Goal: Information Seeking & Learning: Learn about a topic

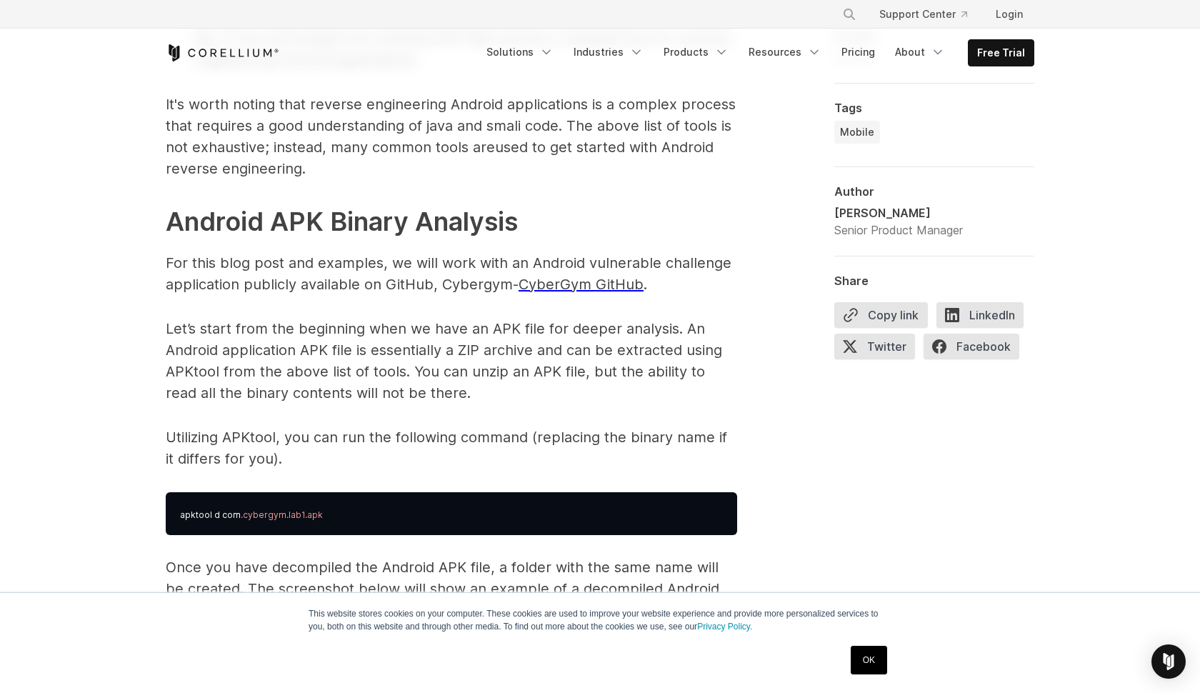
scroll to position [1962, 0]
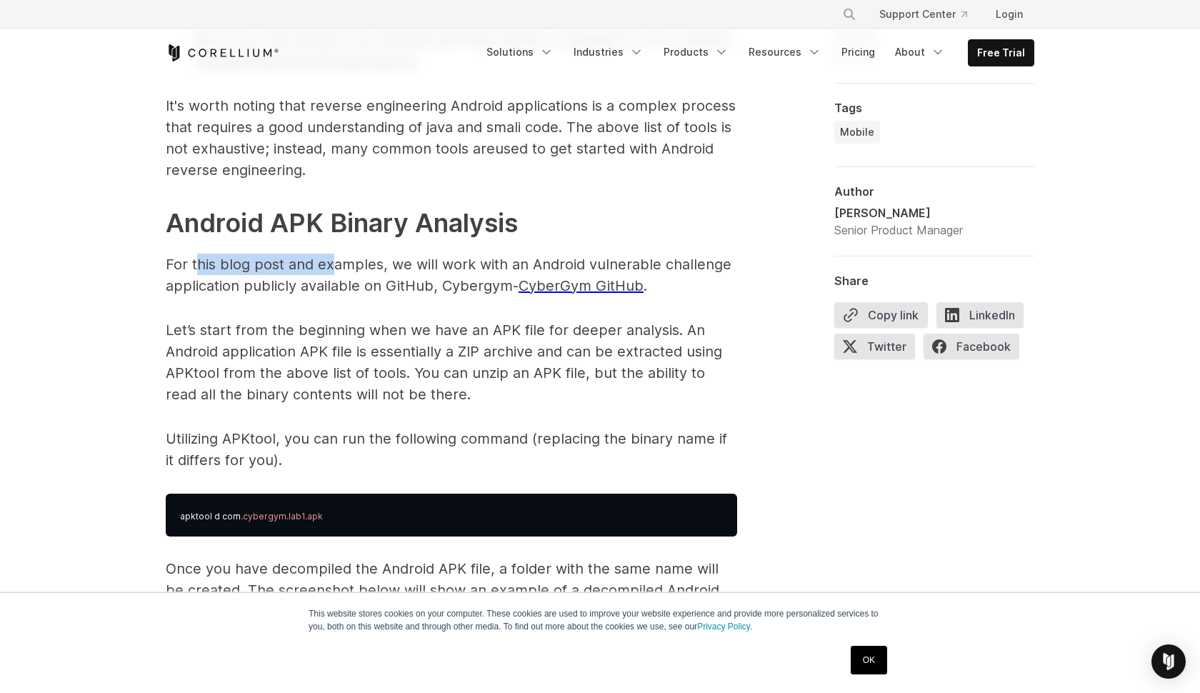
drag, startPoint x: 200, startPoint y: 266, endPoint x: 330, endPoint y: 270, distance: 130.1
click at [330, 270] on p "For this blog post and examples, we will work with an Android vulnerable challe…" at bounding box center [451, 275] width 571 height 43
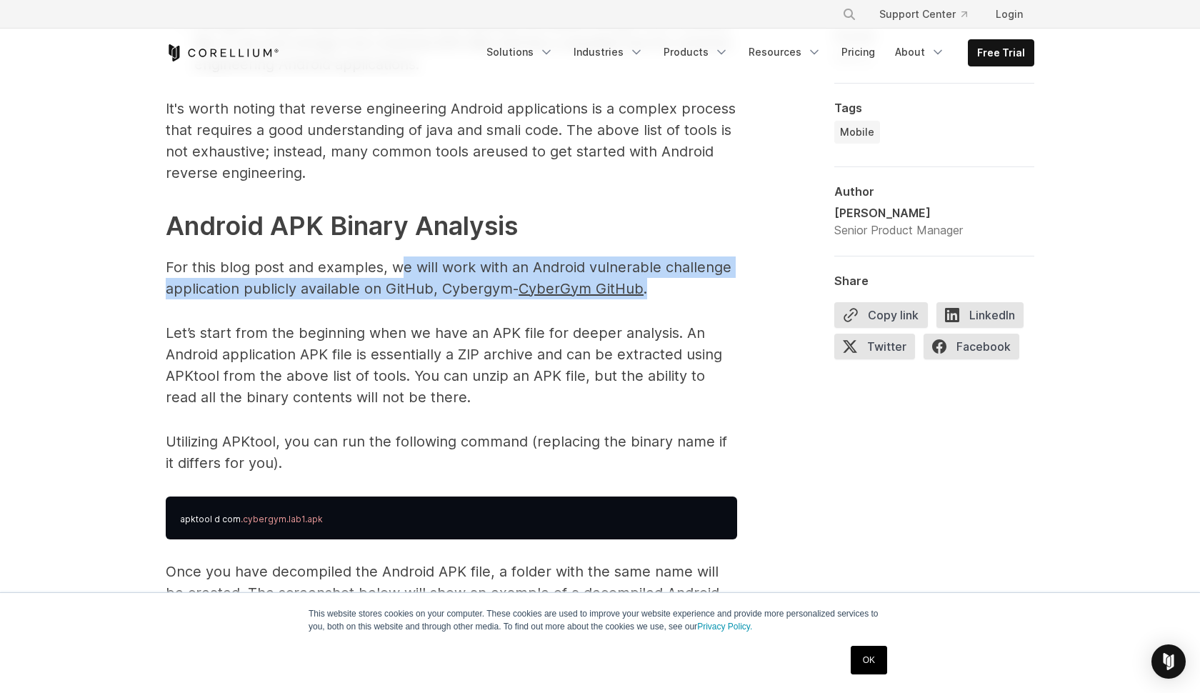
drag, startPoint x: 427, startPoint y: 259, endPoint x: 712, endPoint y: 279, distance: 285.1
click at [712, 279] on p "For this blog post and examples, we will work with an Android vulnerable challe…" at bounding box center [451, 277] width 571 height 43
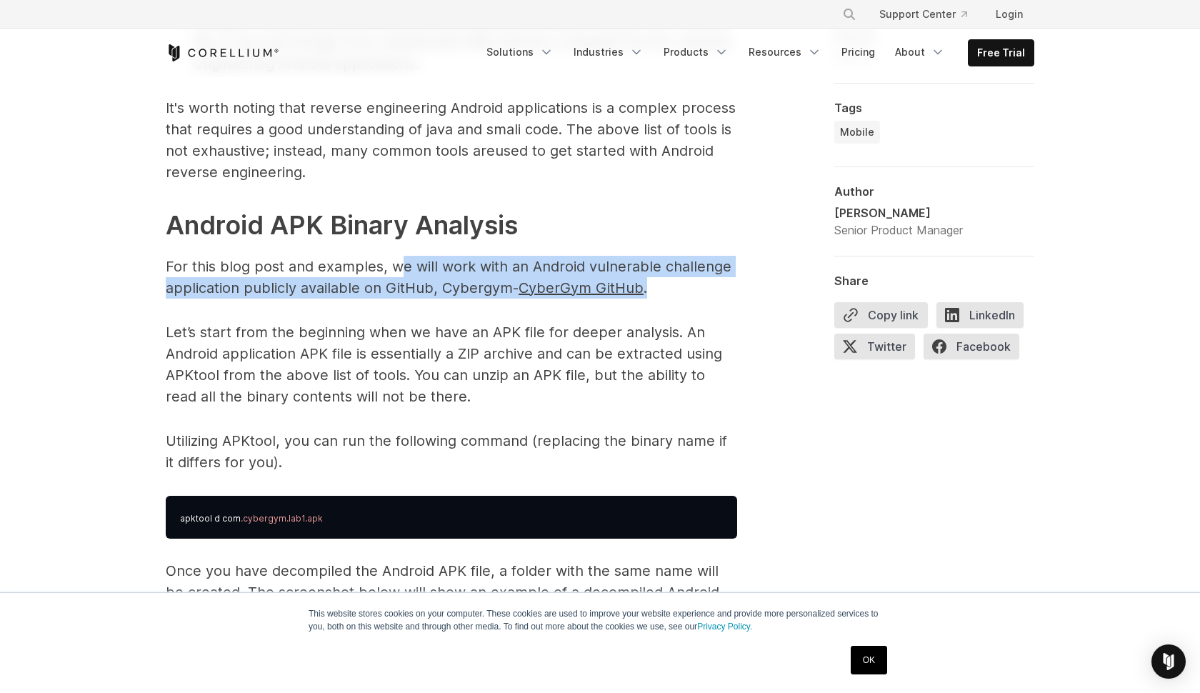
drag, startPoint x: 143, startPoint y: 291, endPoint x: 152, endPoint y: 289, distance: 9.4
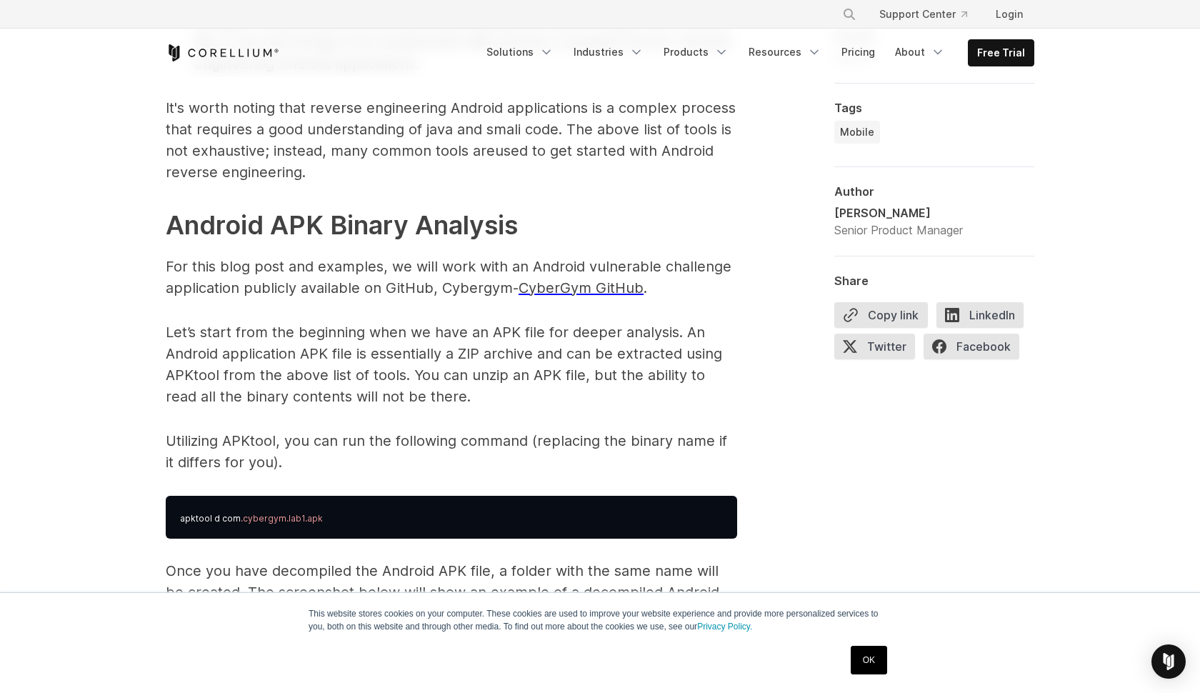
scroll to position [1960, 1]
drag, startPoint x: 164, startPoint y: 289, endPoint x: 475, endPoint y: 294, distance: 310.8
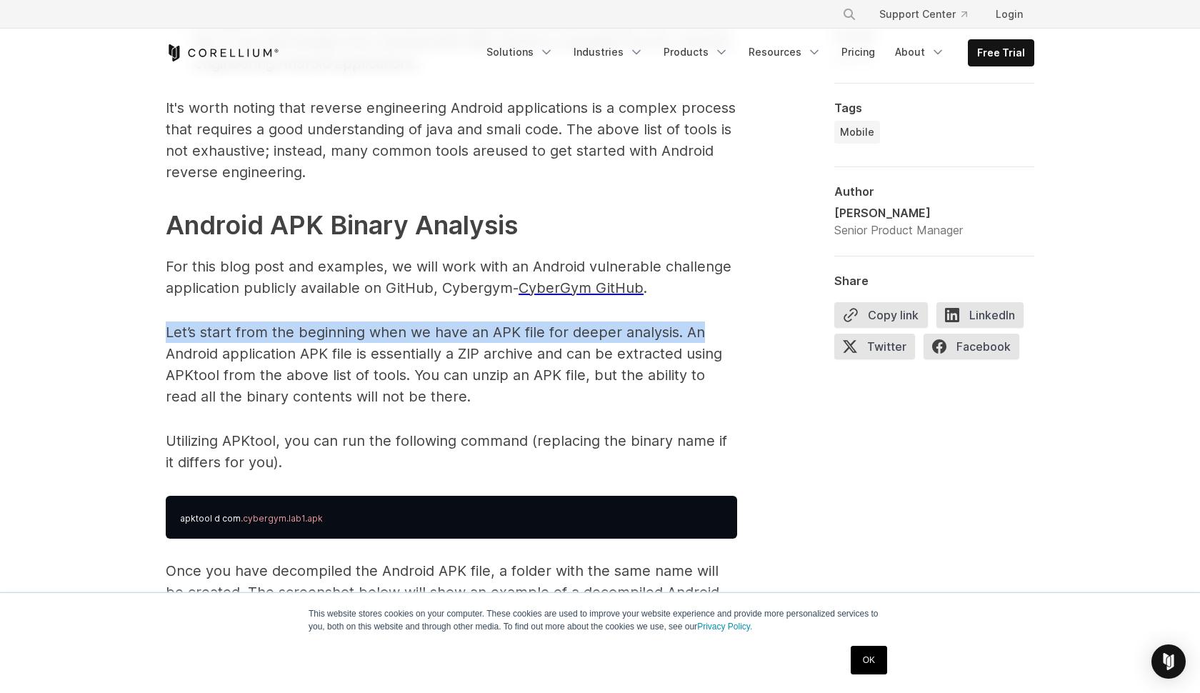
scroll to position [1956, 0]
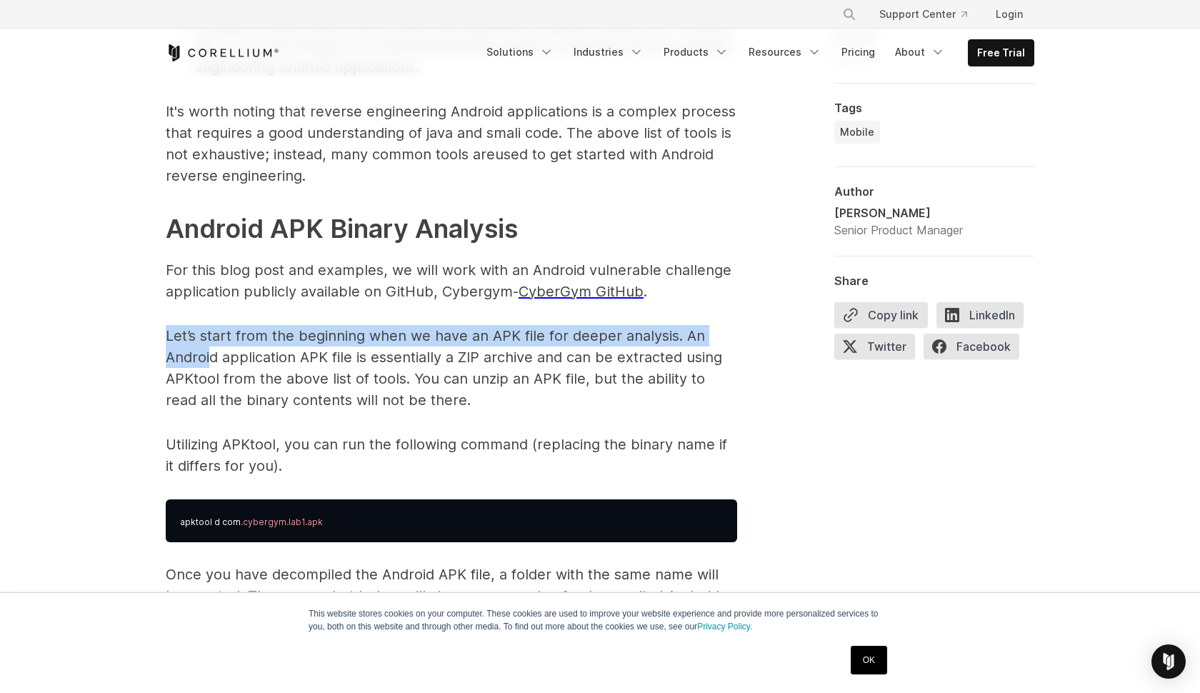
drag, startPoint x: 171, startPoint y: 337, endPoint x: 214, endPoint y: 362, distance: 50.2
click at [214, 362] on p "Let’s start from the beginning when we have an APK file for deeper analysis. An…" at bounding box center [451, 368] width 571 height 86
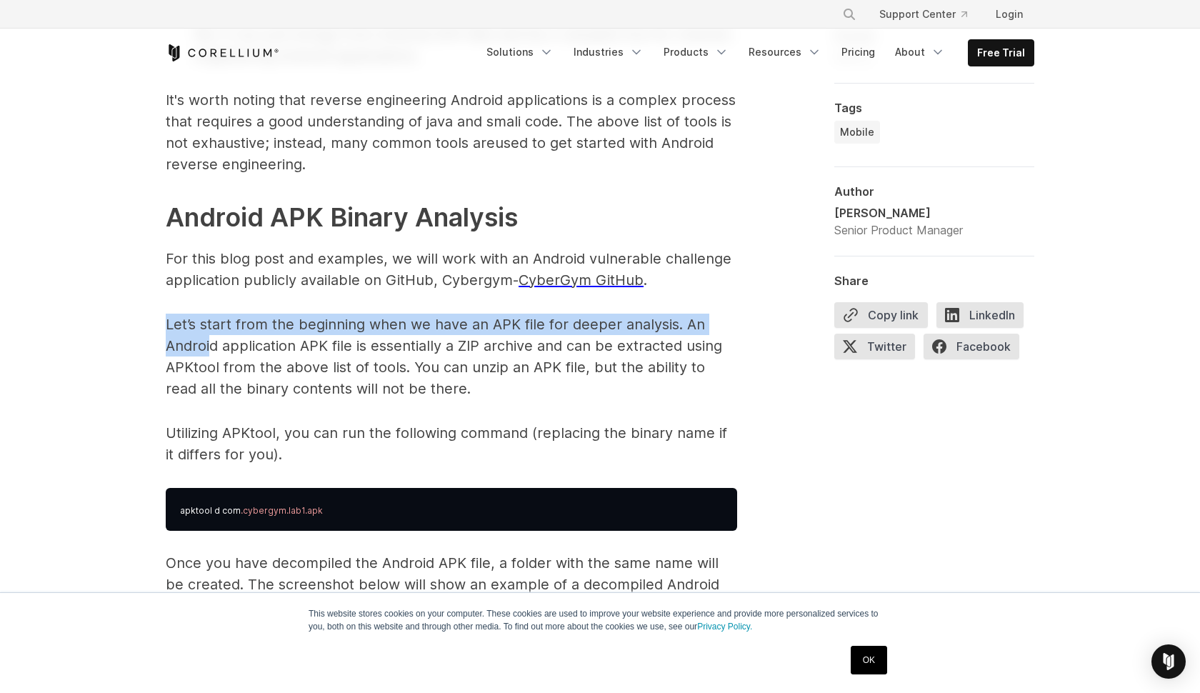
scroll to position [1973, 0]
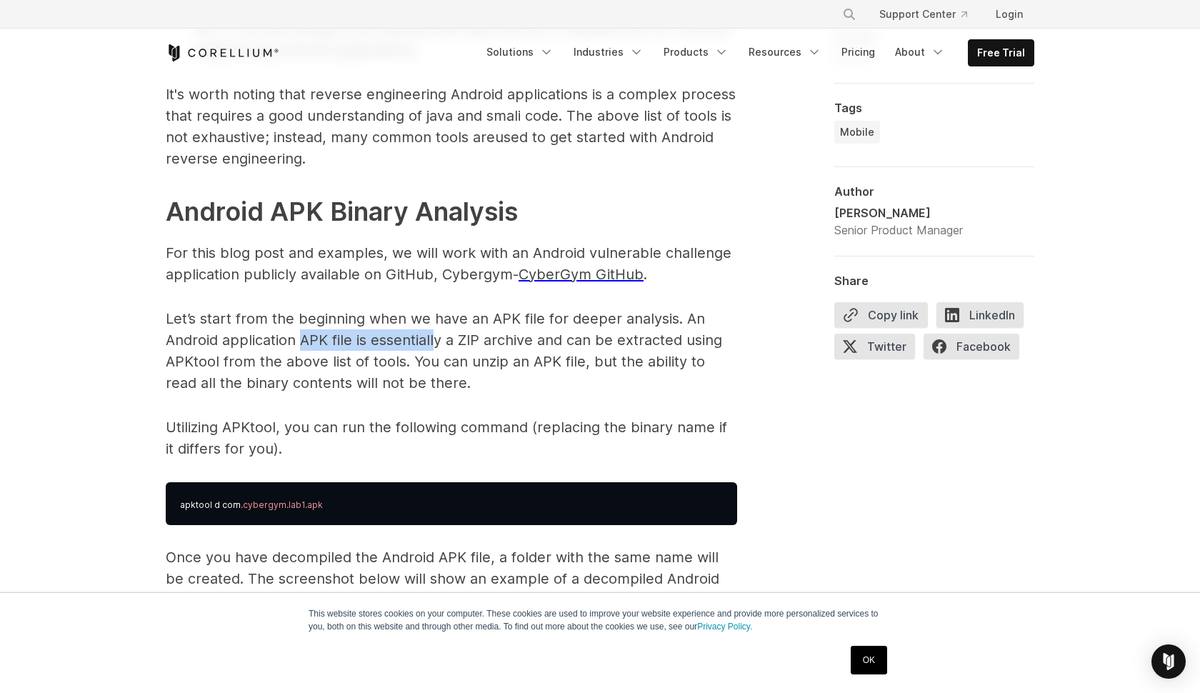
drag, startPoint x: 304, startPoint y: 336, endPoint x: 464, endPoint y: 339, distance: 160.1
click at [449, 338] on p "Let’s start from the beginning when we have an APK file for deeper analysis. An…" at bounding box center [451, 351] width 571 height 86
drag, startPoint x: 483, startPoint y: 341, endPoint x: 607, endPoint y: 343, distance: 124.3
click at [607, 343] on p "Let’s start from the beginning when we have an APK file for deeper analysis. An…" at bounding box center [451, 351] width 571 height 86
click at [657, 342] on p "Let’s start from the beginning when we have an APK file for deeper analysis. An…" at bounding box center [451, 351] width 571 height 86
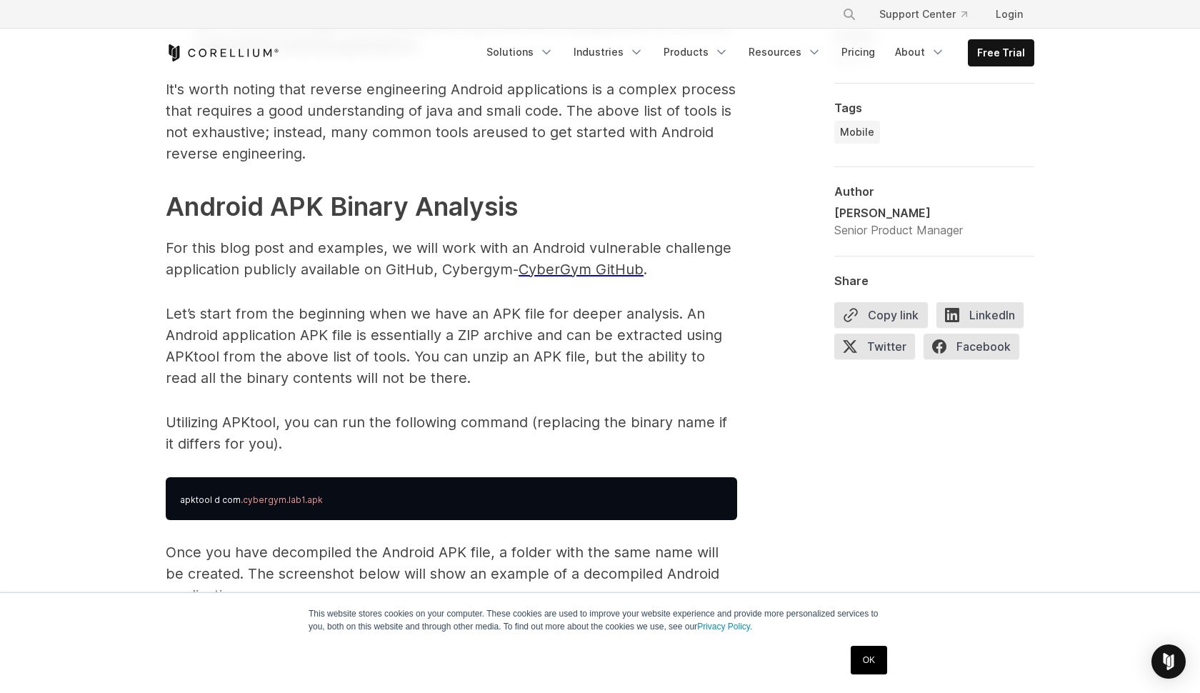
scroll to position [1974, 0]
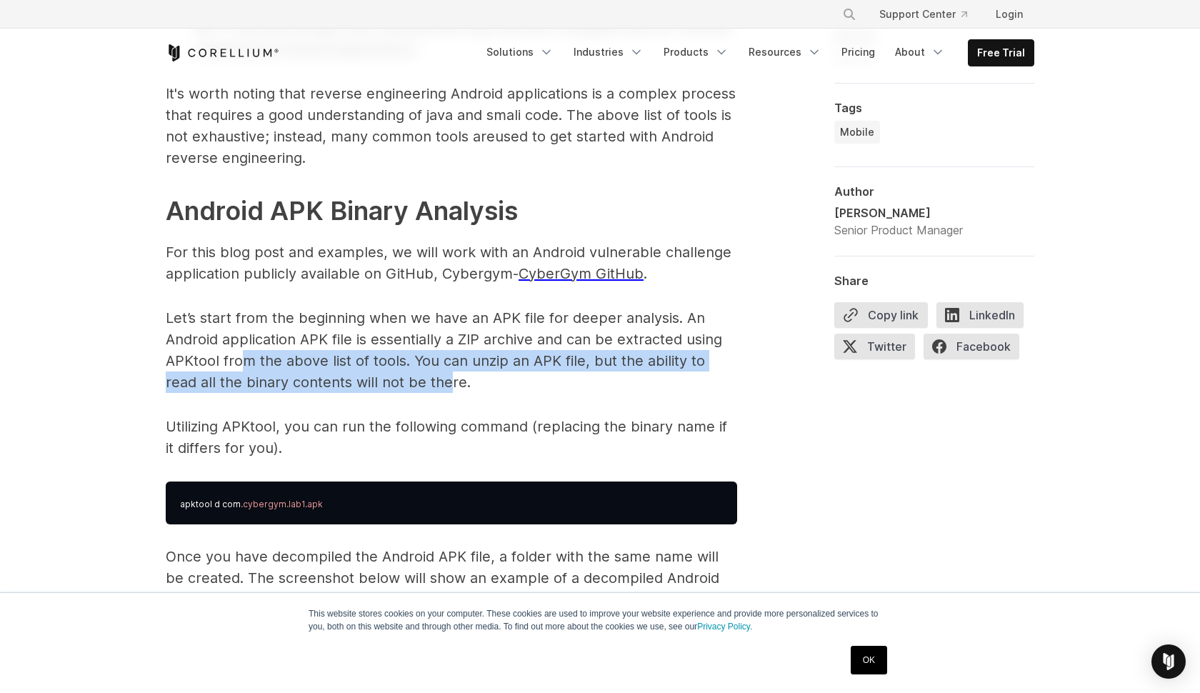
drag, startPoint x: 246, startPoint y: 359, endPoint x: 417, endPoint y: 374, distance: 172.1
click at [417, 374] on p "Let’s start from the beginning when we have an APK file for deeper analysis. An…" at bounding box center [451, 350] width 571 height 86
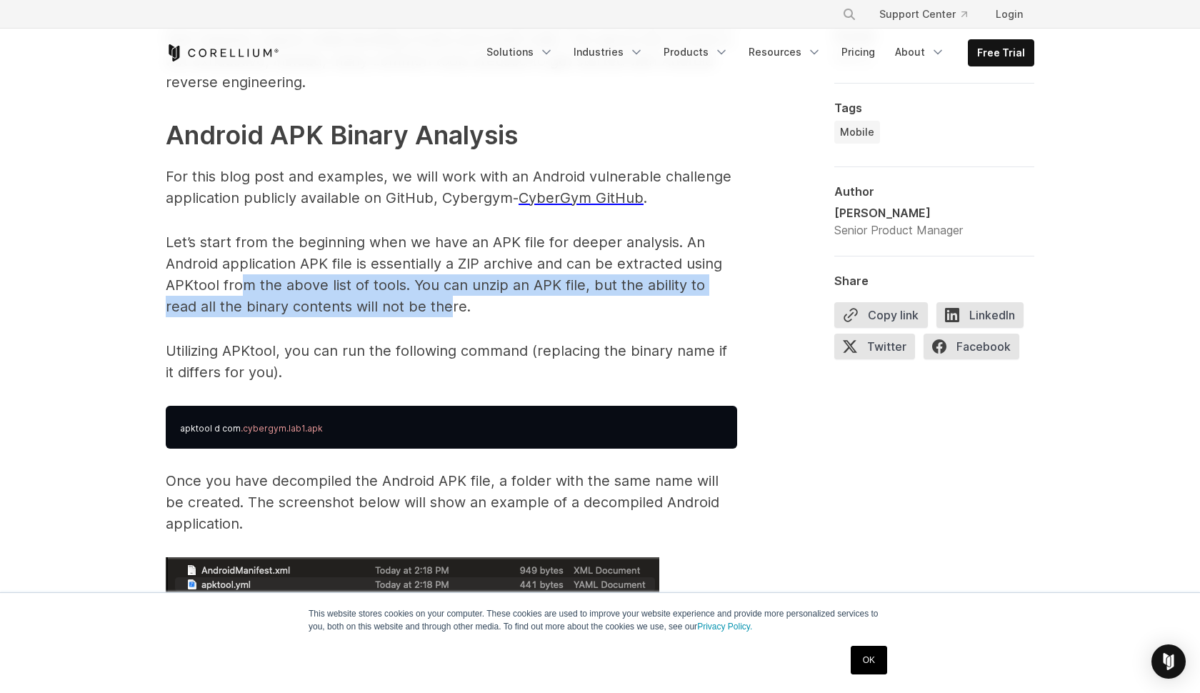
scroll to position [2052, 0]
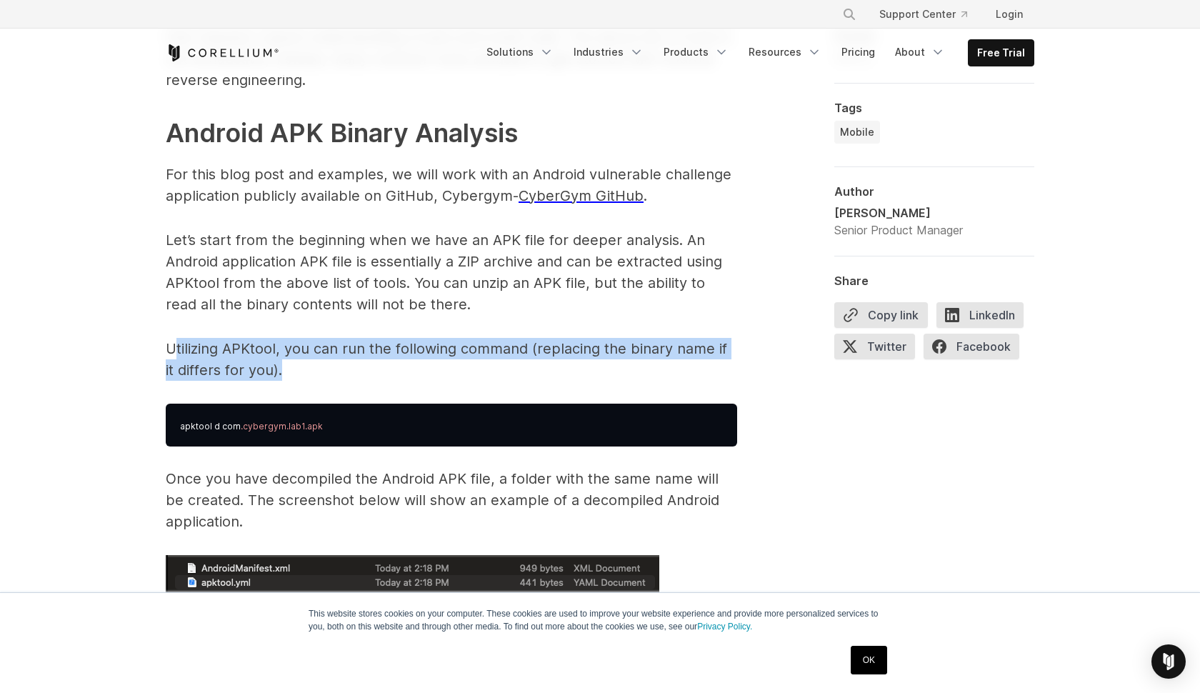
drag, startPoint x: 174, startPoint y: 348, endPoint x: 273, endPoint y: 364, distance: 99.8
click at [273, 364] on p "Utilizing APKtool, you can run the following command (replacing the binary name…" at bounding box center [451, 359] width 571 height 43
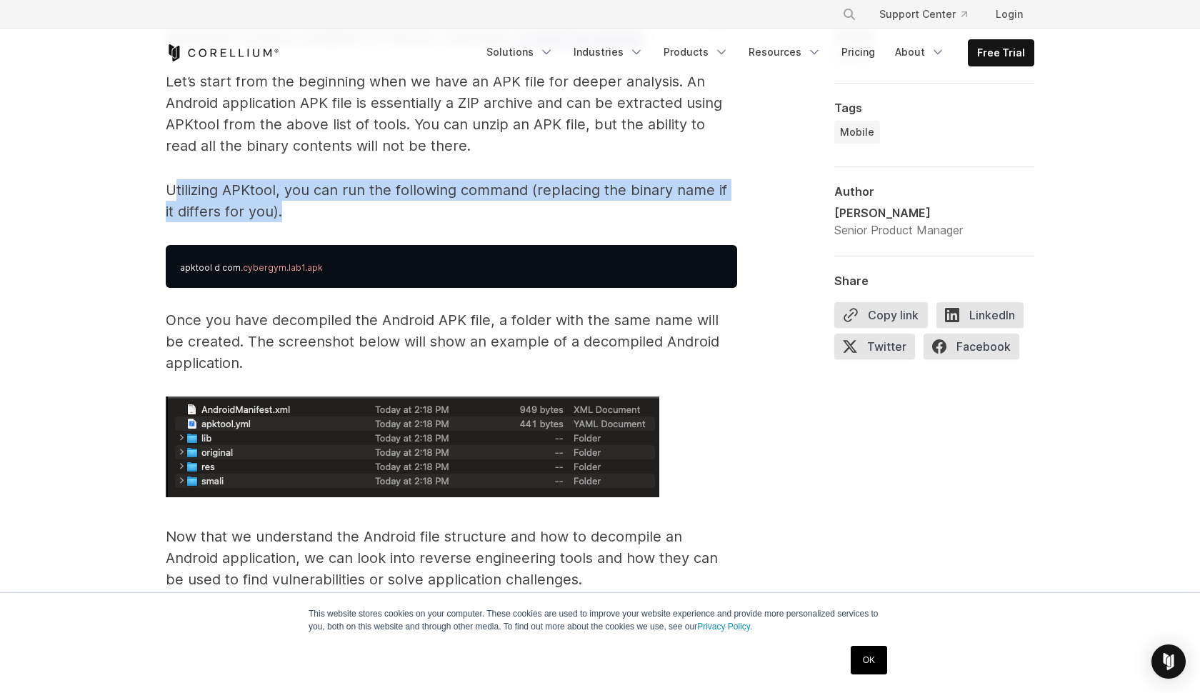
scroll to position [2212, 0]
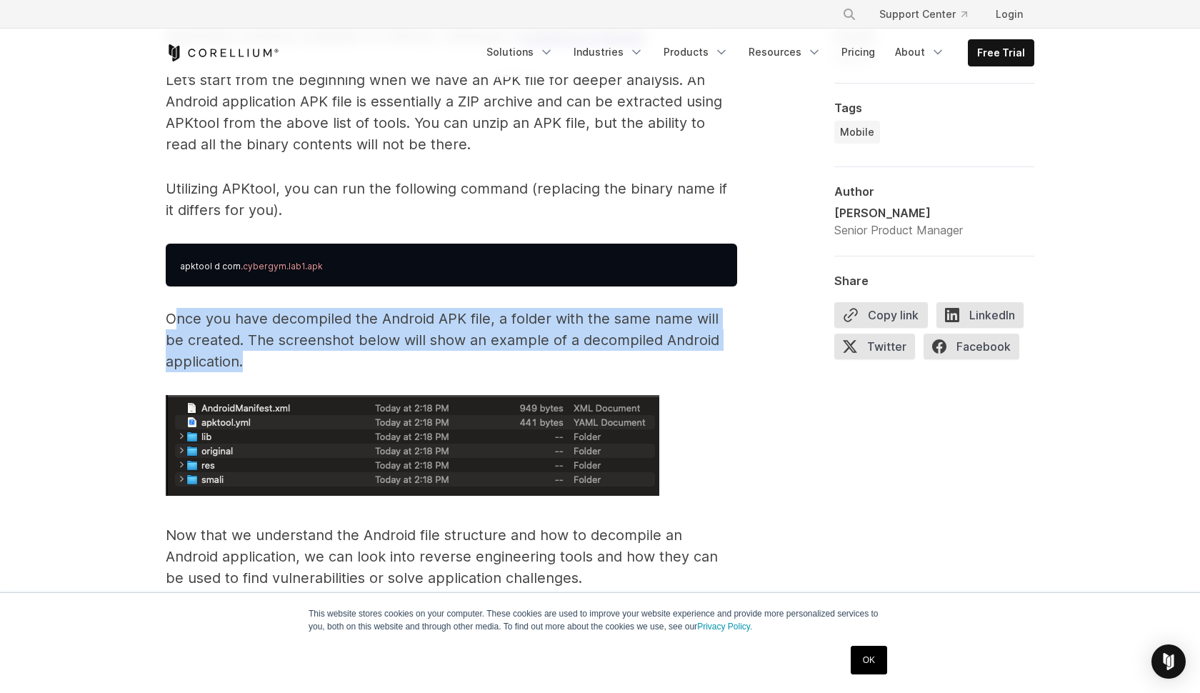
drag, startPoint x: 192, startPoint y: 329, endPoint x: 248, endPoint y: 358, distance: 62.6
click at [248, 358] on p "Once you have decompiled the Android APK file, a folder with the same name will…" at bounding box center [451, 340] width 571 height 64
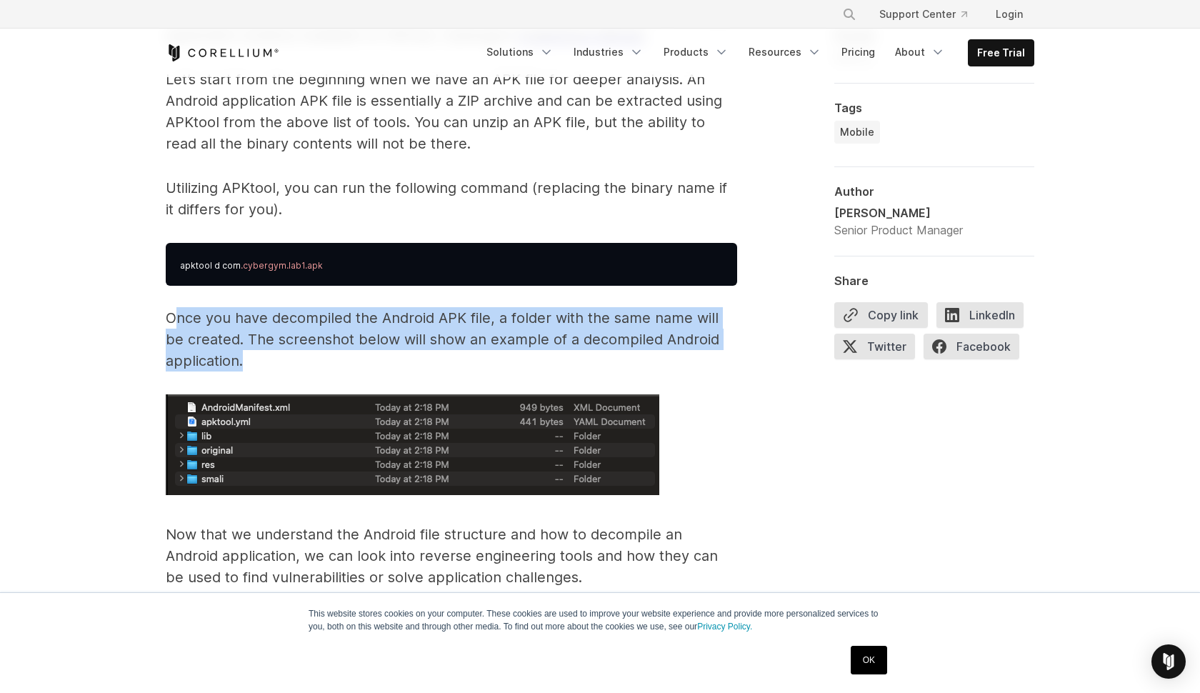
scroll to position [2212, 0]
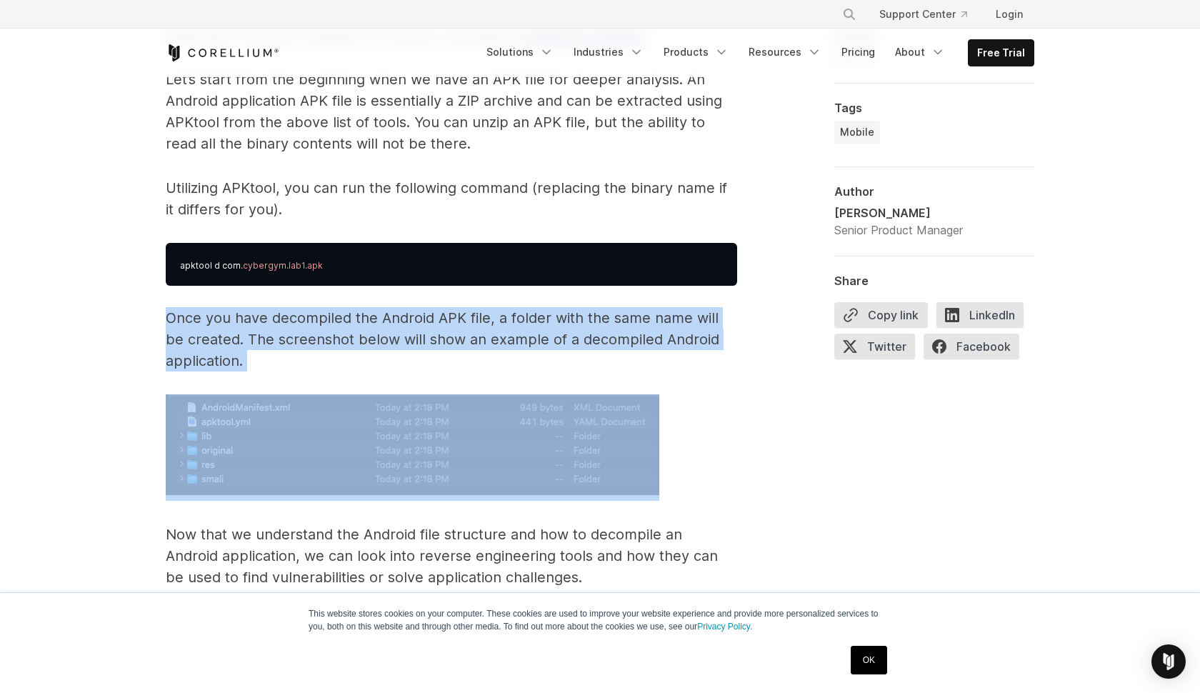
drag, startPoint x: 166, startPoint y: 318, endPoint x: 284, endPoint y: 379, distance: 132.3
